Goal: Task Accomplishment & Management: Manage account settings

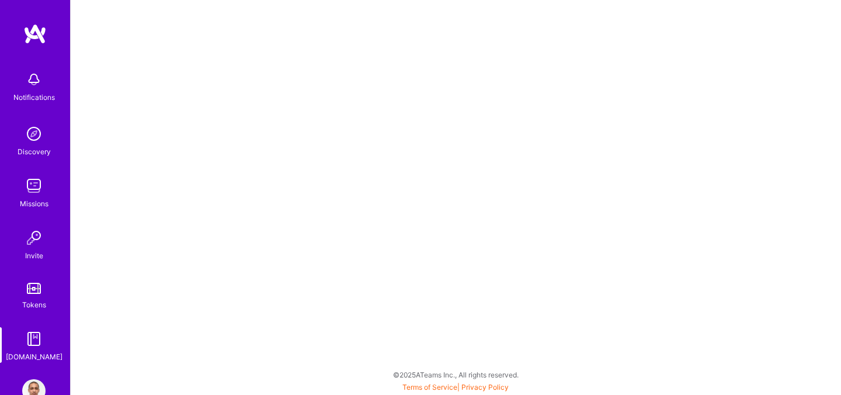
click at [28, 32] on img at bounding box center [34, 33] width 23 height 21
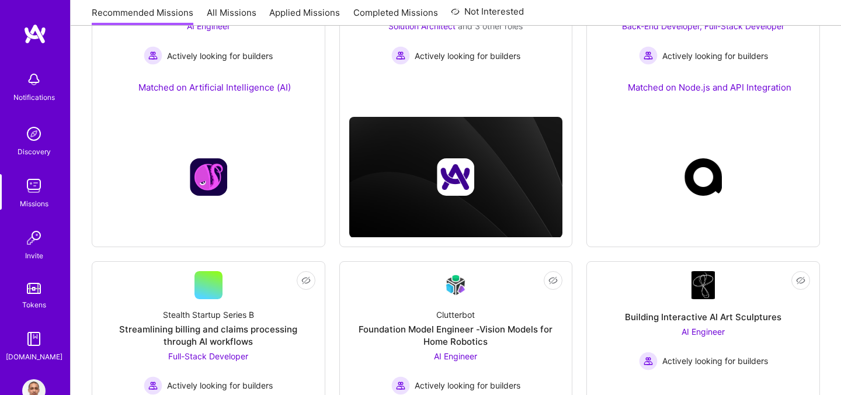
scroll to position [31, 0]
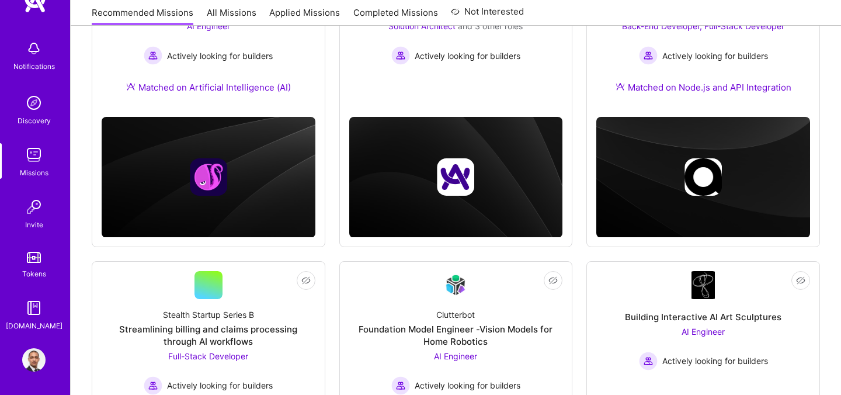
click at [32, 359] on img at bounding box center [33, 359] width 23 height 23
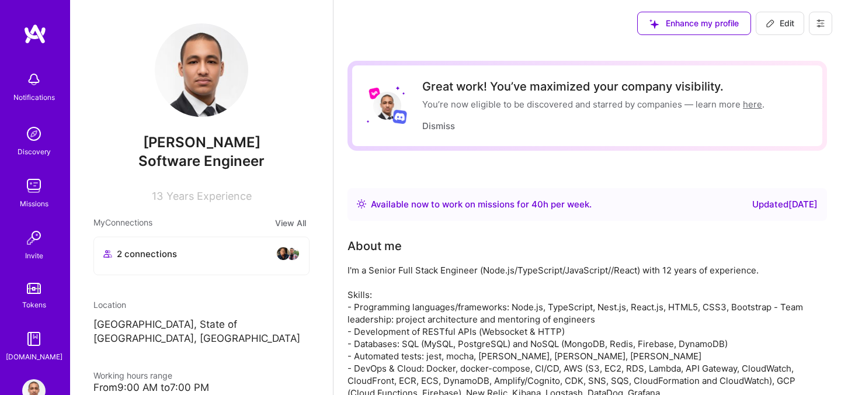
click at [816, 27] on icon at bounding box center [820, 23] width 9 height 9
click at [784, 109] on button "Log Out" at bounding box center [789, 110] width 88 height 30
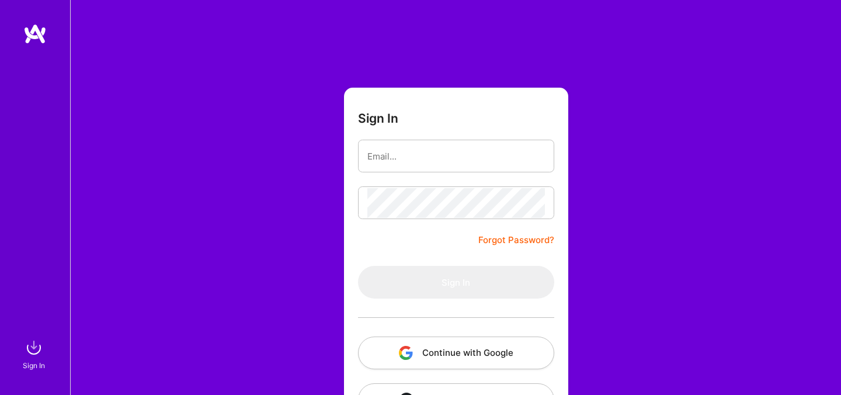
click at [422, 352] on button "Continue with Google" at bounding box center [456, 352] width 196 height 33
